Goal: Browse casually

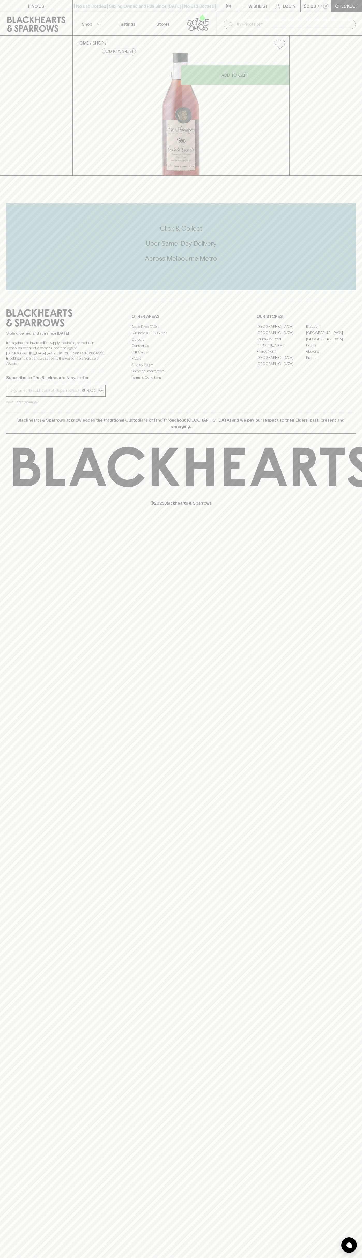
click at [336, 770] on div "FIND US | No Bad Bottles | Sibling Owned and Run Since 2006 | No Bad Bottles | …" at bounding box center [181, 629] width 362 height 1258
click at [193, 1257] on html "FIND US | No Bad Bottles | Sibling Owned and Run Since 2006 | No Bad Bottles | …" at bounding box center [181, 629] width 362 height 1258
click at [18, 754] on div "FIND US | No Bad Bottles | Sibling Owned and Run Since 2006 | No Bad Bottles | …" at bounding box center [181, 629] width 362 height 1258
